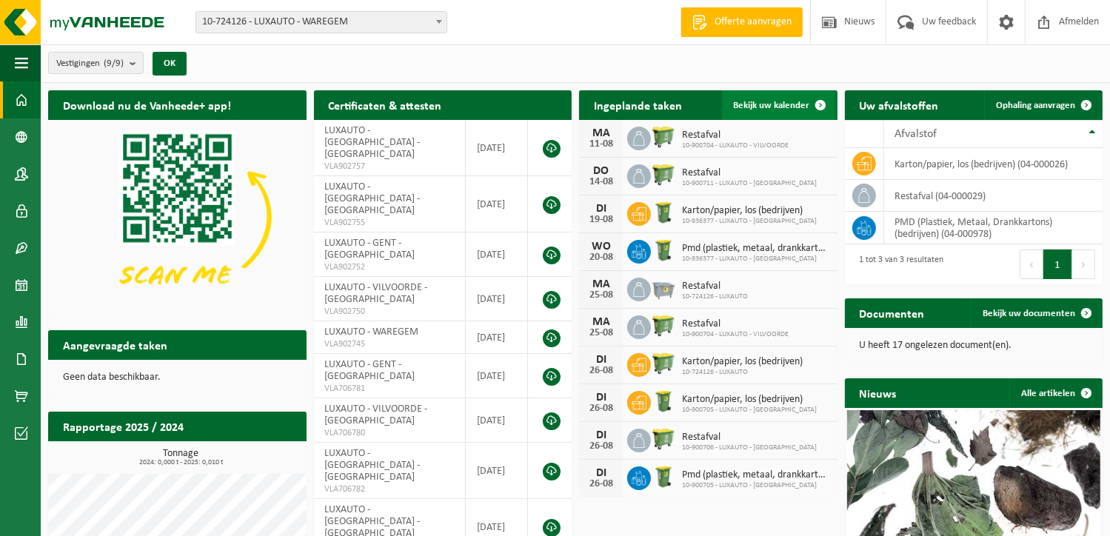
click at [768, 102] on span "Bekijk uw kalender" at bounding box center [772, 106] width 76 height 10
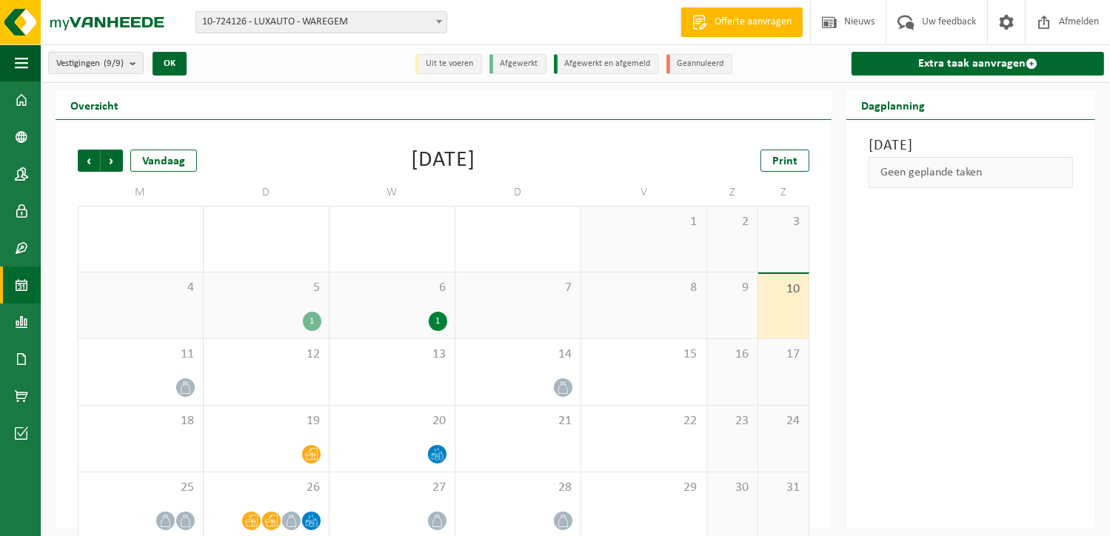
click at [255, 308] on div "5 1" at bounding box center [266, 305] width 125 height 66
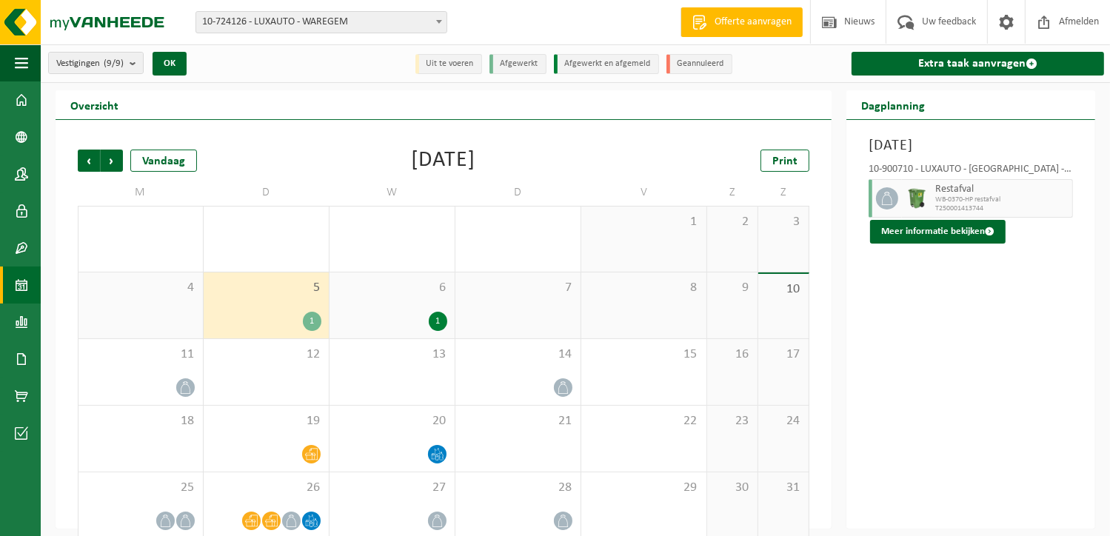
click at [358, 303] on div "6 1" at bounding box center [391, 305] width 125 height 66
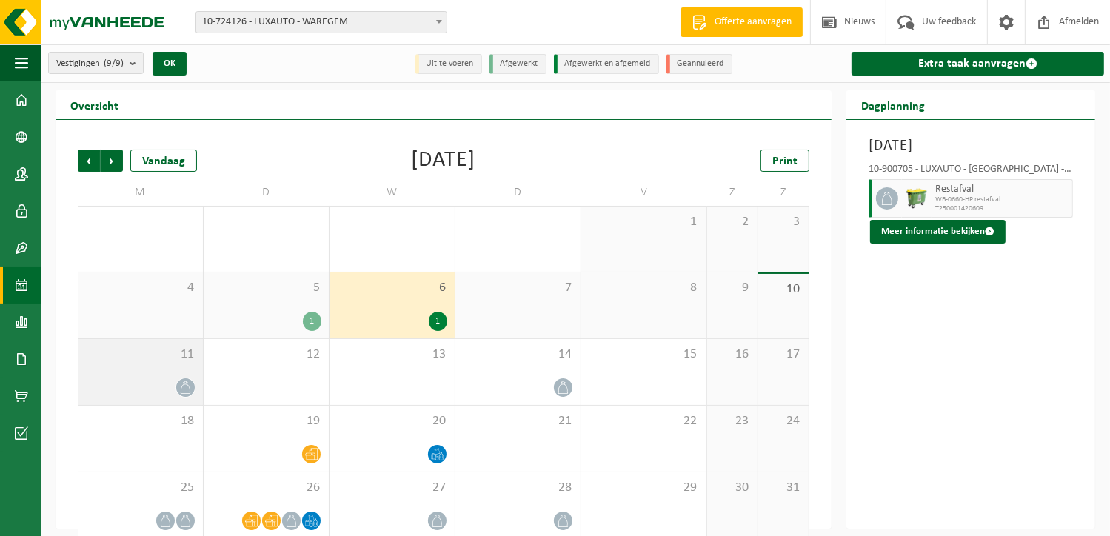
click at [133, 370] on div "11" at bounding box center [140, 372] width 124 height 66
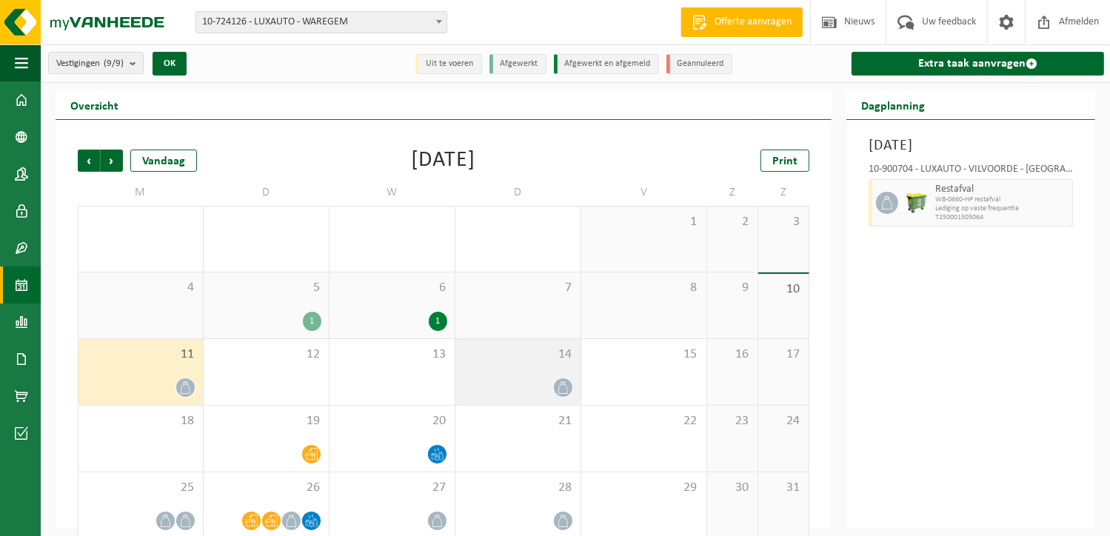
click at [497, 361] on span "14" at bounding box center [518, 354] width 110 height 16
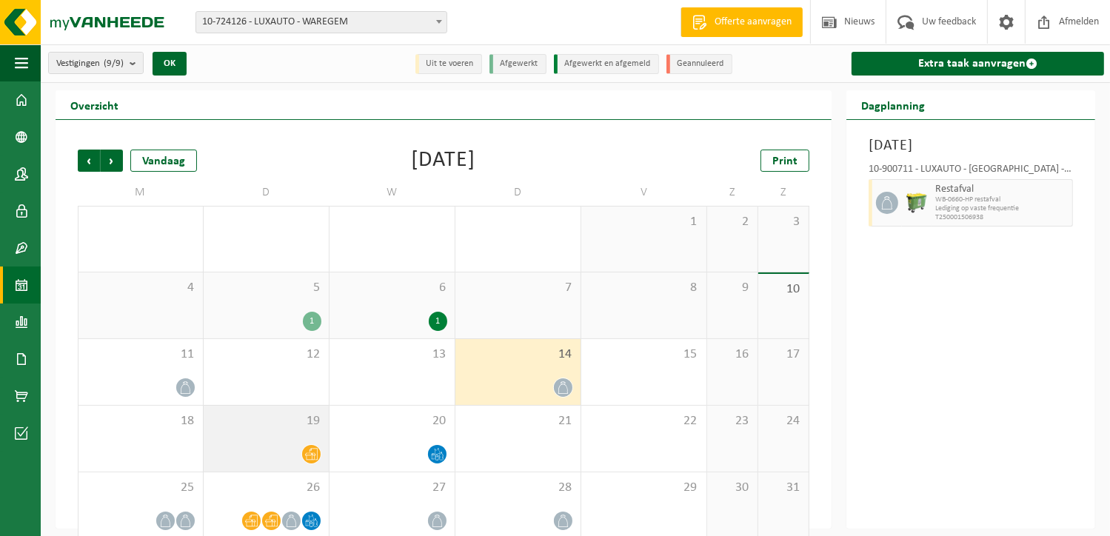
click at [255, 432] on div "19" at bounding box center [266, 439] width 125 height 66
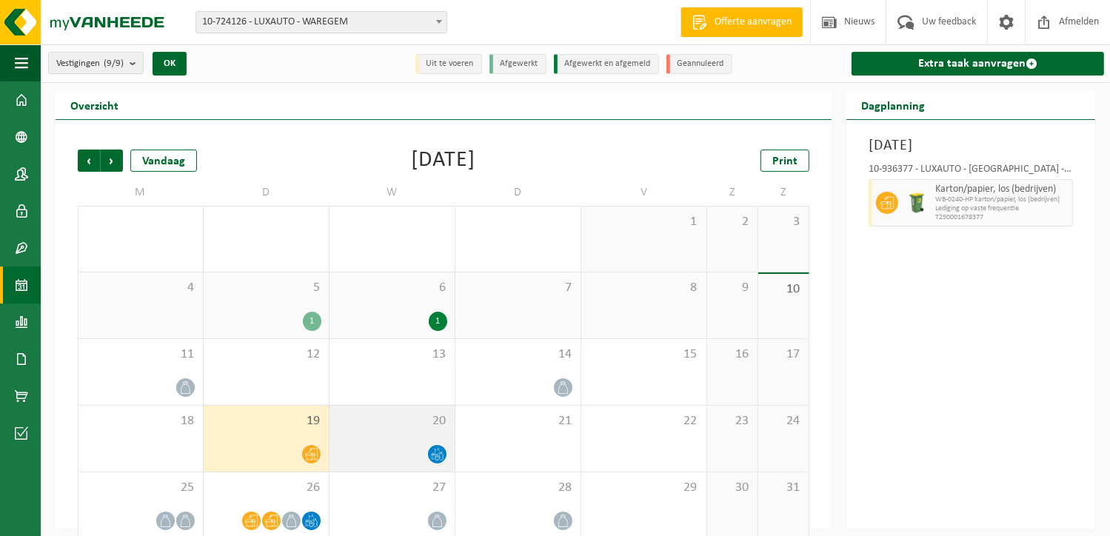
click at [375, 436] on div "20" at bounding box center [391, 439] width 125 height 66
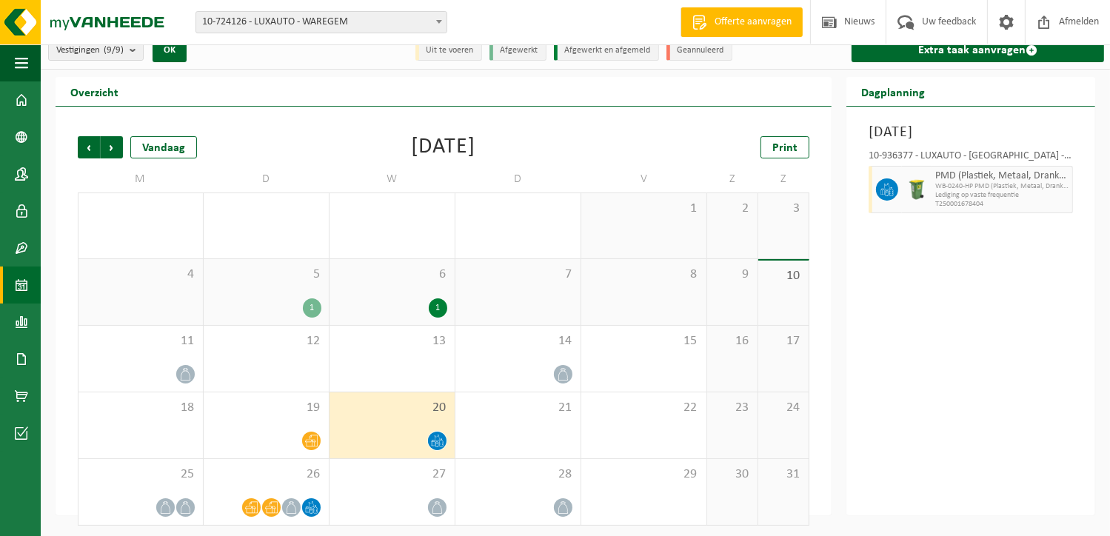
scroll to position [17, 0]
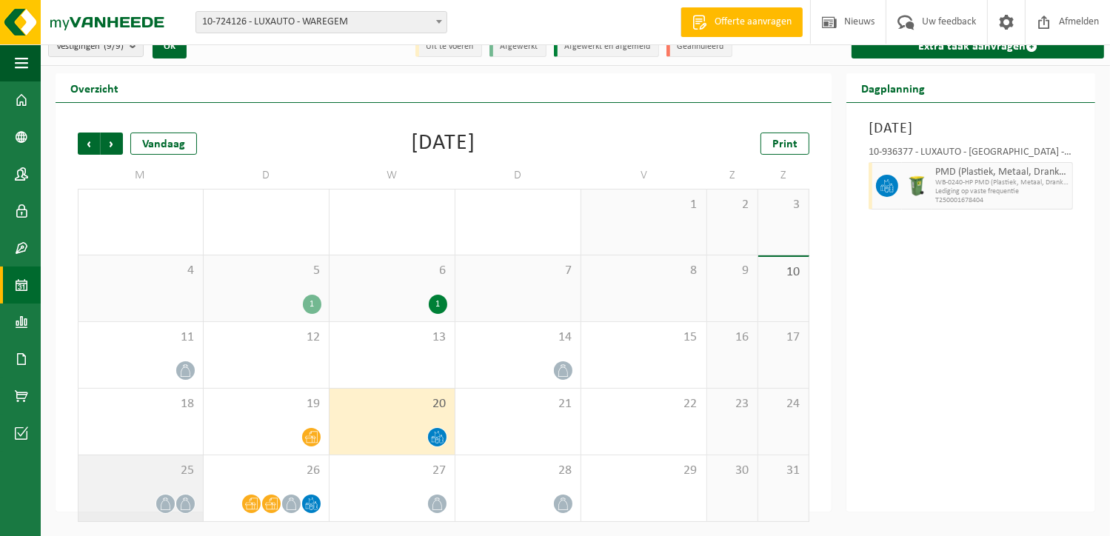
click at [147, 470] on span "25" at bounding box center [141, 471] width 110 height 16
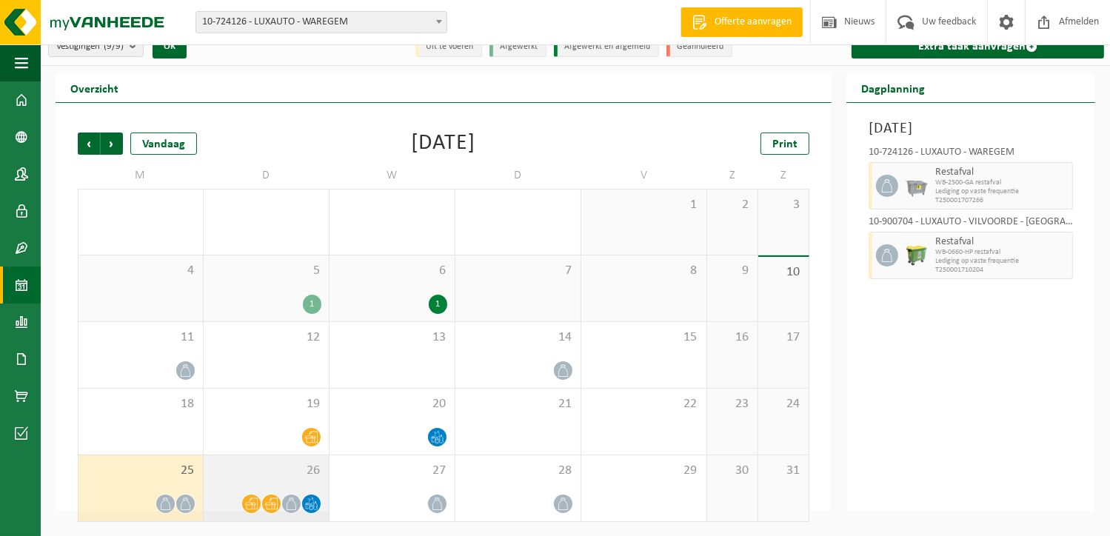
click at [264, 466] on span "26" at bounding box center [266, 471] width 110 height 16
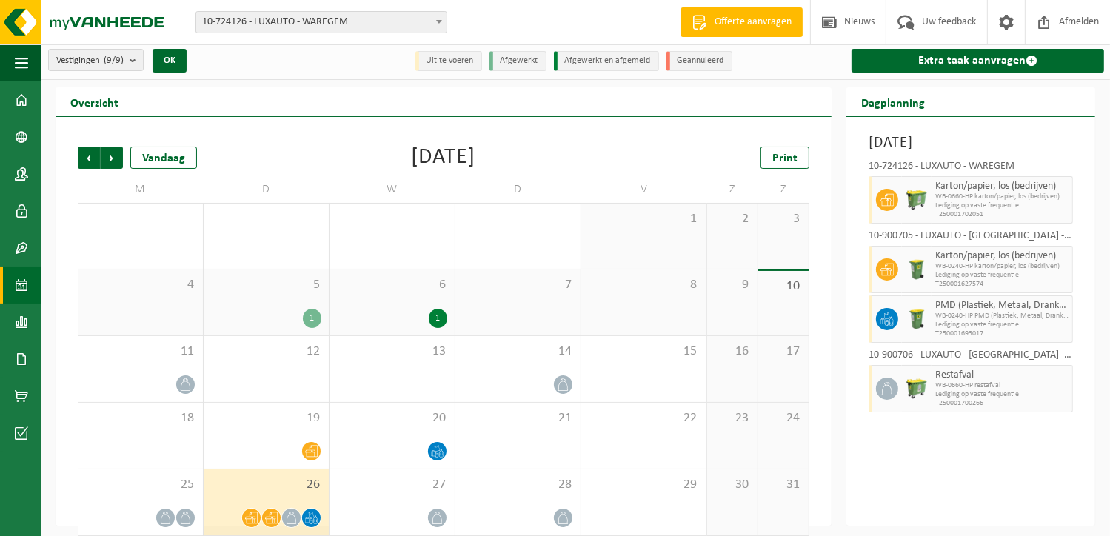
scroll to position [0, 0]
